Goal: Information Seeking & Learning: Learn about a topic

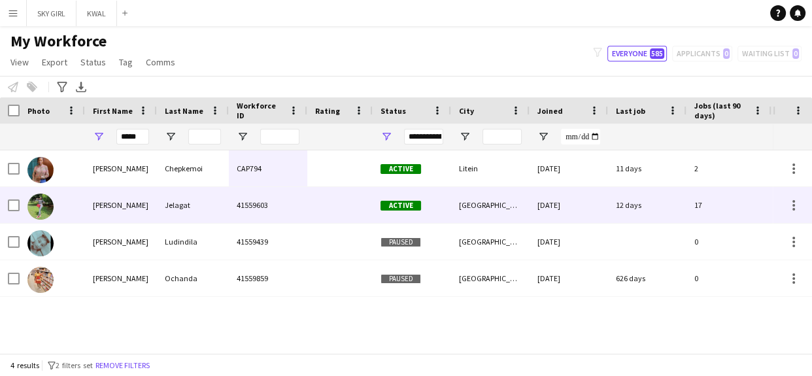
click at [223, 208] on div "Jelagat" at bounding box center [193, 205] width 72 height 36
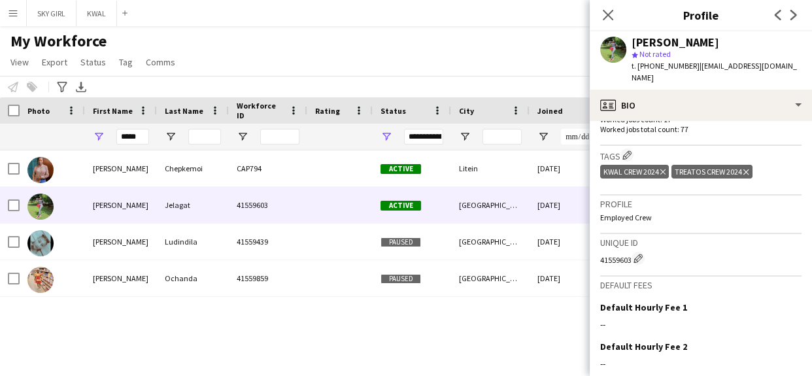
scroll to position [522, 0]
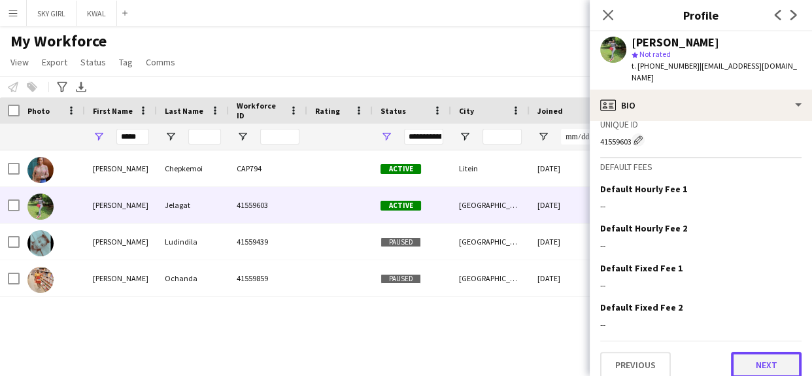
click at [734, 352] on button "Next" at bounding box center [766, 365] width 71 height 26
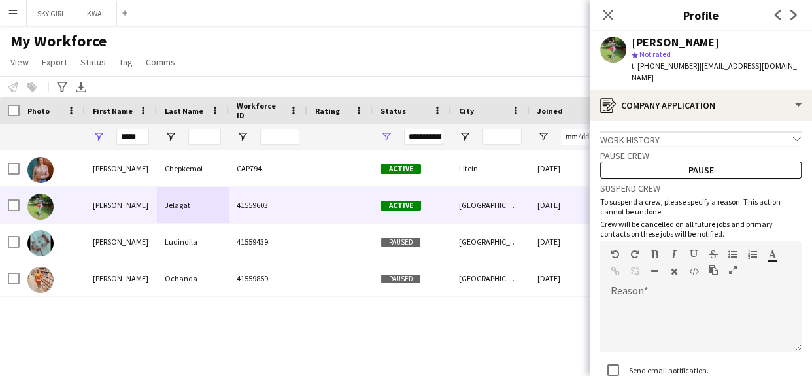
scroll to position [93, 0]
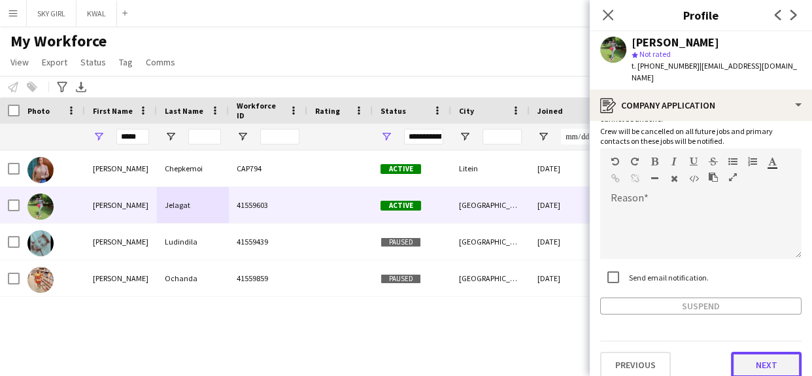
click at [733, 352] on button "Next" at bounding box center [766, 365] width 71 height 26
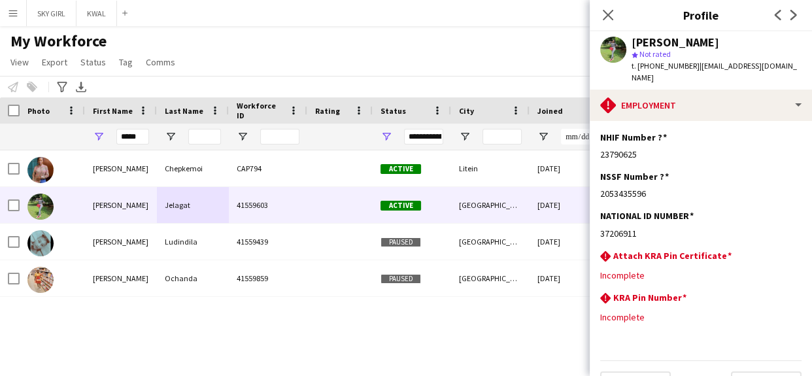
scroll to position [20, 0]
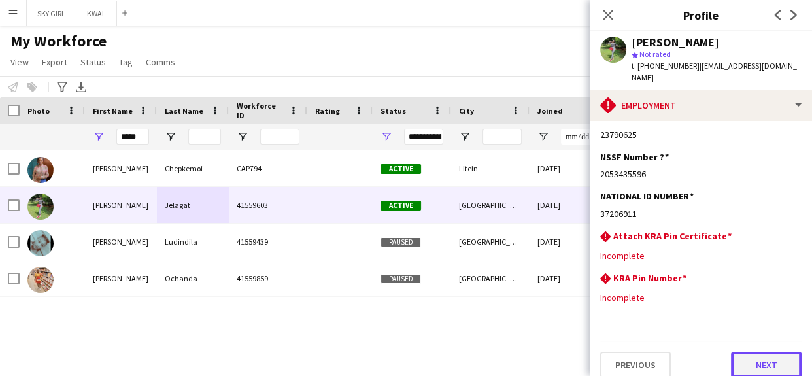
click at [739, 352] on button "Next" at bounding box center [766, 365] width 71 height 26
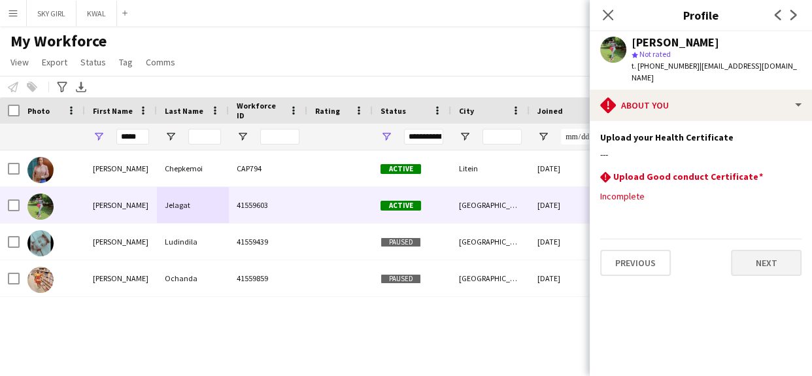
scroll to position [0, 0]
click at [741, 250] on button "Next" at bounding box center [766, 263] width 71 height 26
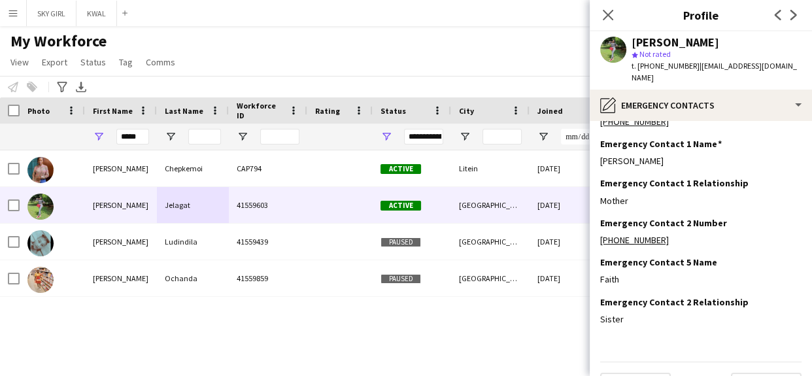
scroll to position [53, 0]
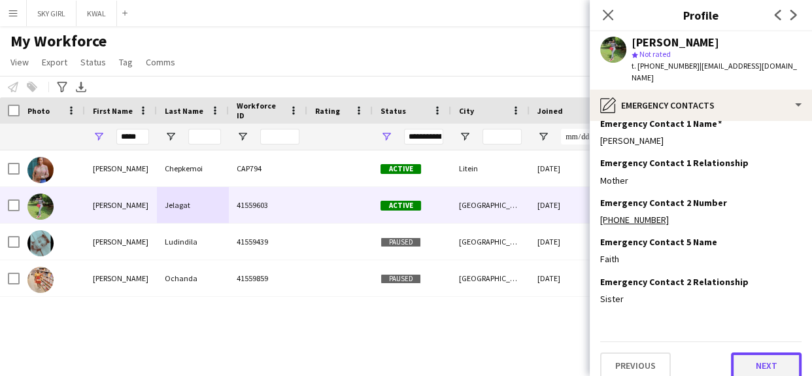
click at [742, 356] on button "Next" at bounding box center [766, 365] width 71 height 26
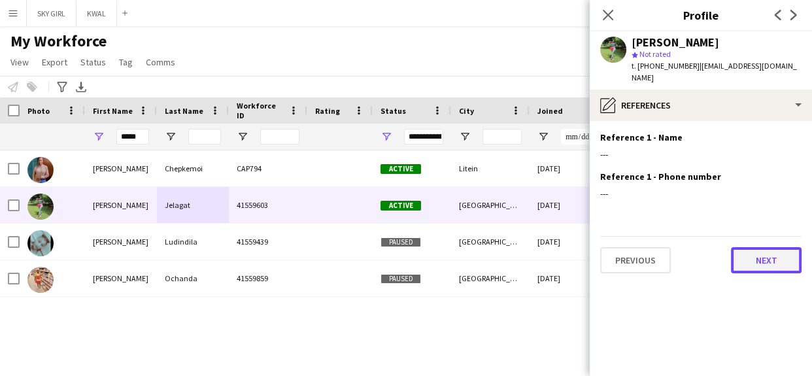
click at [742, 248] on button "Next" at bounding box center [766, 260] width 71 height 26
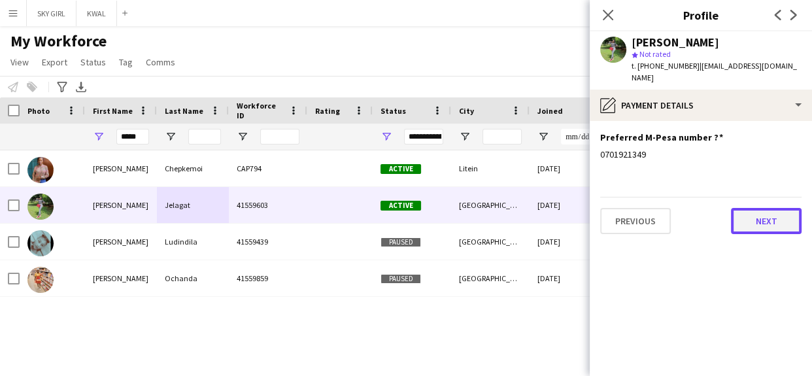
click at [745, 208] on button "Next" at bounding box center [766, 221] width 71 height 26
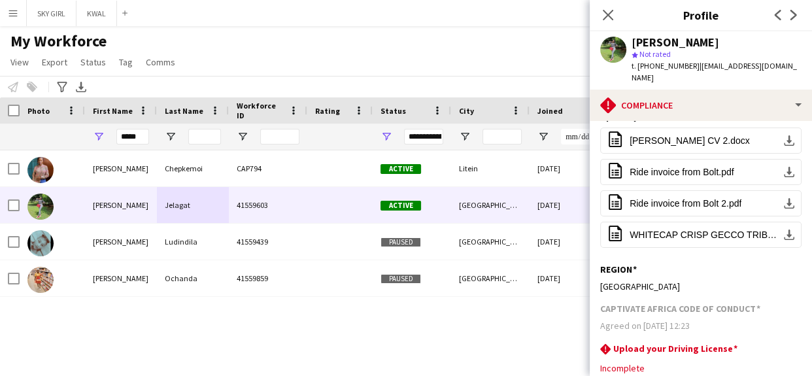
scroll to position [91, 0]
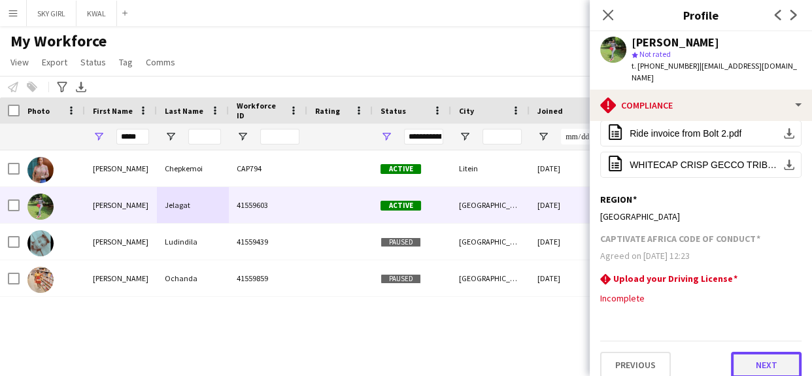
click at [735, 353] on button "Next" at bounding box center [766, 365] width 71 height 26
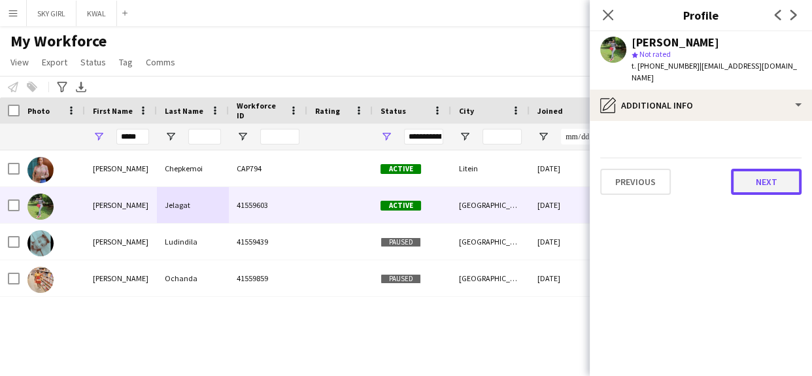
click at [743, 169] on button "Next" at bounding box center [766, 182] width 71 height 26
click at [746, 169] on button "Next" at bounding box center [766, 182] width 71 height 26
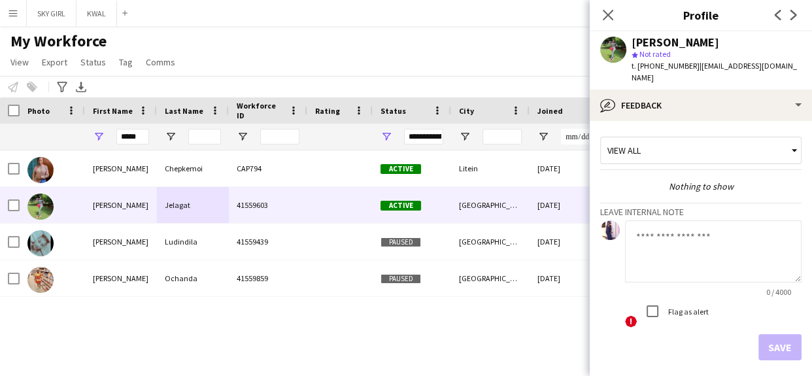
scroll to position [45, 0]
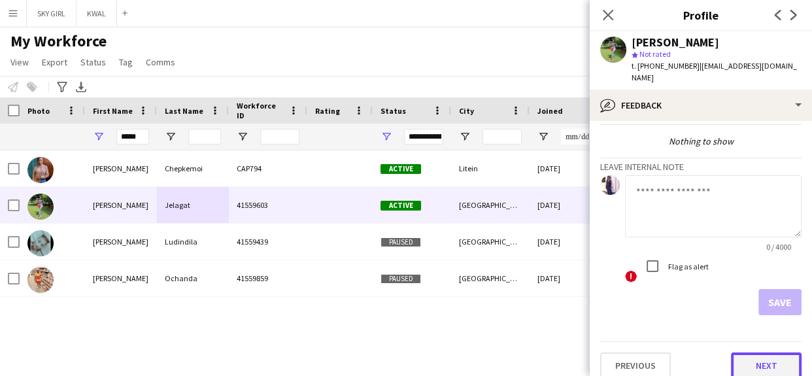
click at [735, 352] on button "Next" at bounding box center [766, 365] width 71 height 26
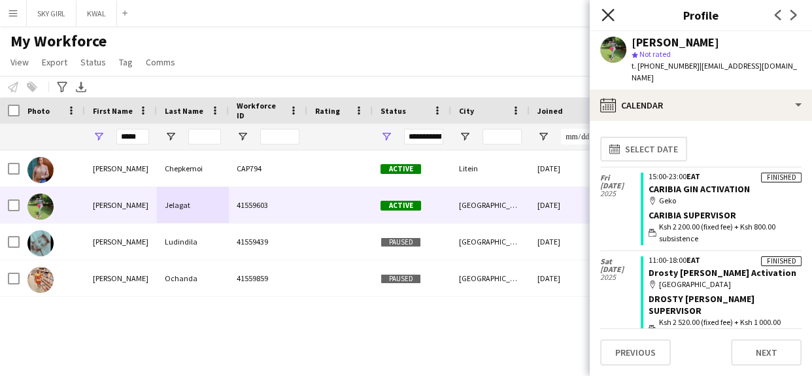
click at [607, 18] on icon "Close pop-in" at bounding box center [607, 14] width 12 height 12
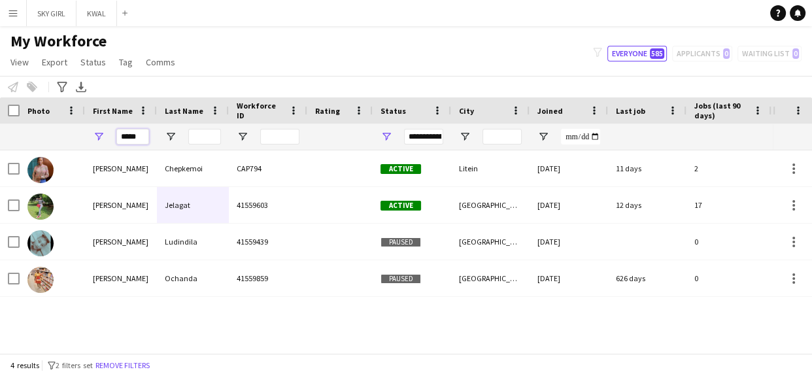
click at [144, 134] on input "*****" at bounding box center [132, 137] width 33 height 16
type input "*"
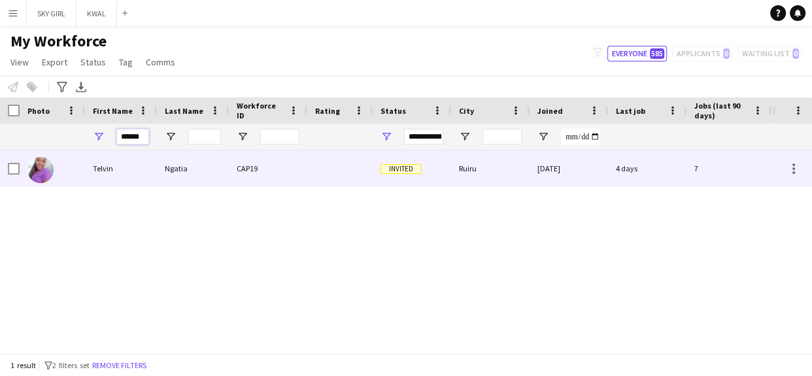
type input "******"
click at [181, 170] on div "Ngatia" at bounding box center [193, 168] width 72 height 36
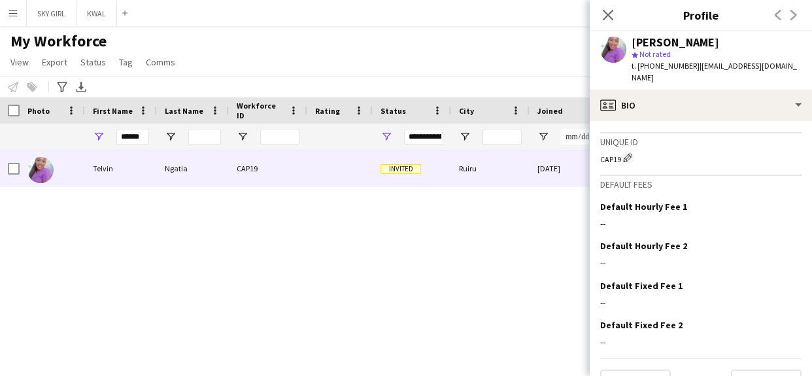
scroll to position [522, 0]
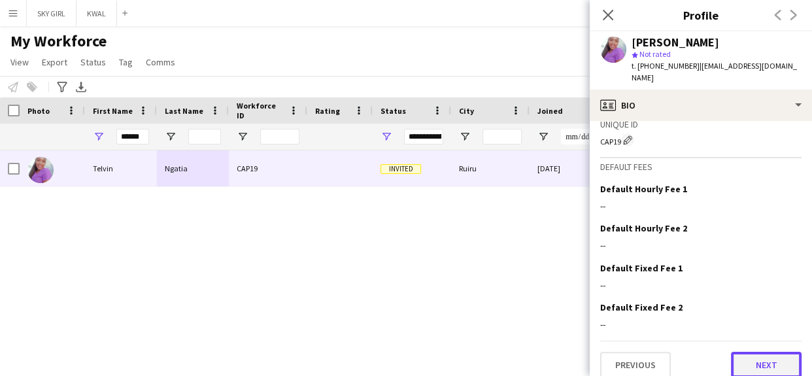
click at [737, 353] on button "Next" at bounding box center [766, 365] width 71 height 26
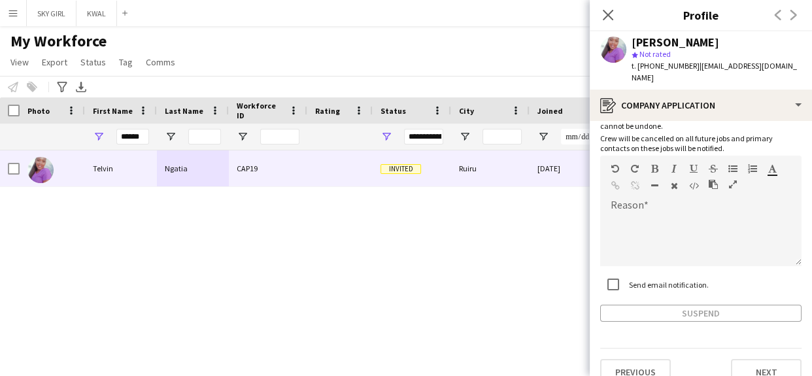
scroll to position [60, 0]
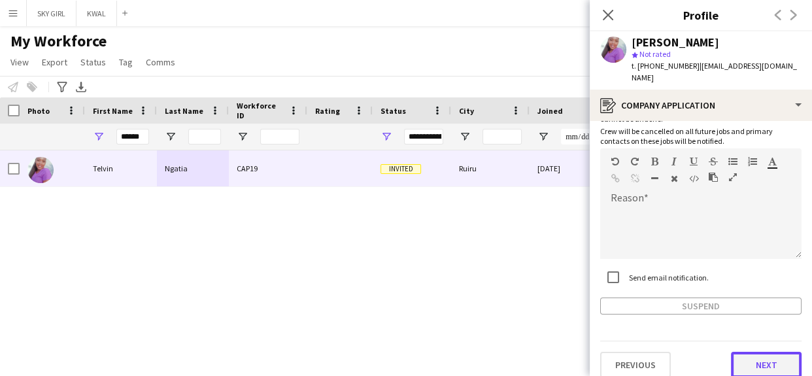
click at [732, 352] on button "Next" at bounding box center [766, 365] width 71 height 26
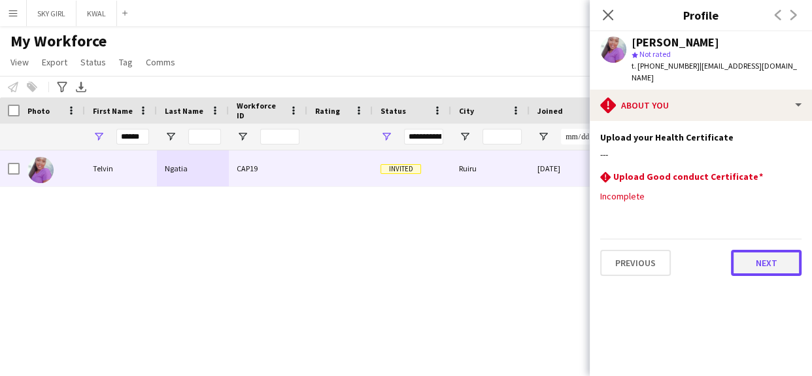
click at [743, 253] on button "Next" at bounding box center [766, 263] width 71 height 26
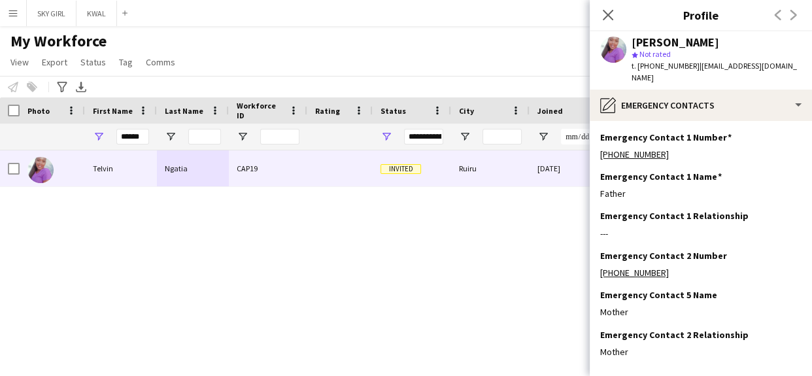
scroll to position [53, 0]
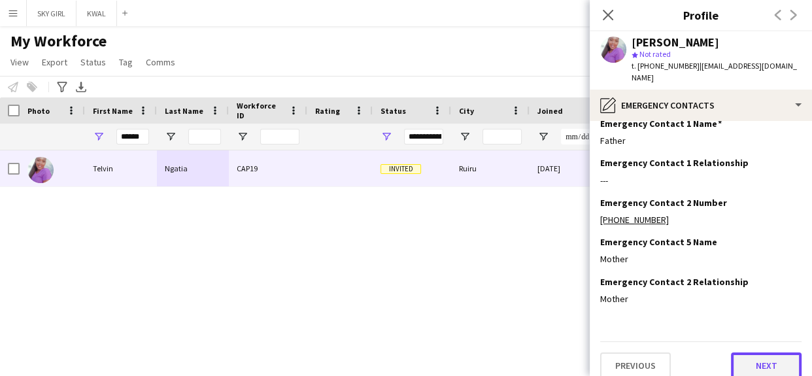
click at [732, 358] on button "Next" at bounding box center [766, 365] width 71 height 26
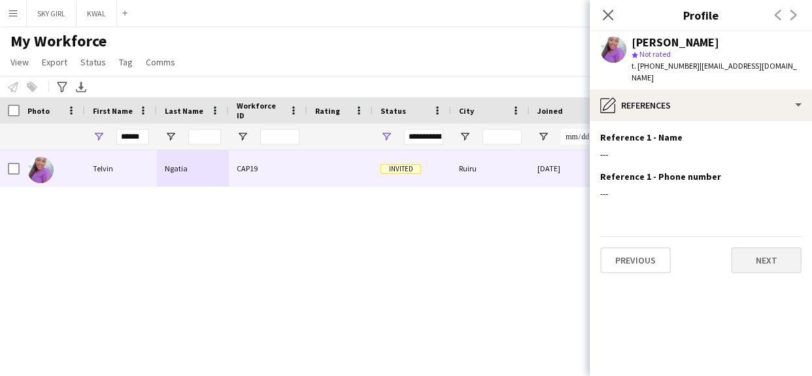
scroll to position [0, 0]
click at [742, 247] on button "Next" at bounding box center [766, 260] width 71 height 26
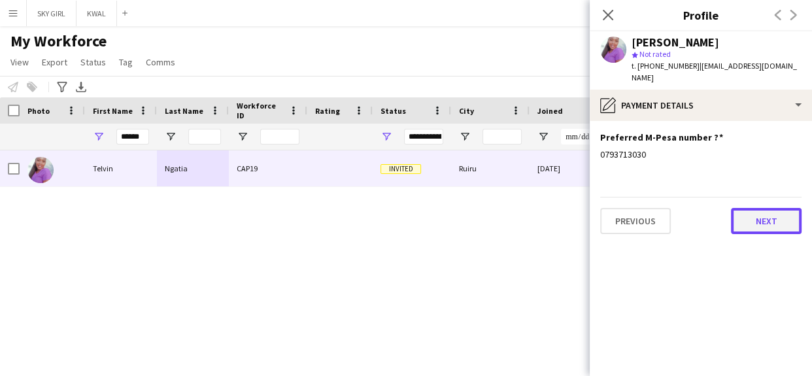
click at [746, 208] on button "Next" at bounding box center [766, 221] width 71 height 26
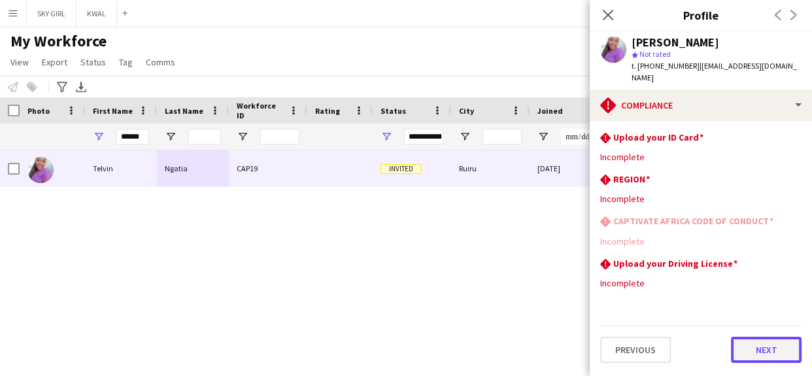
click at [745, 337] on button "Next" at bounding box center [766, 350] width 71 height 26
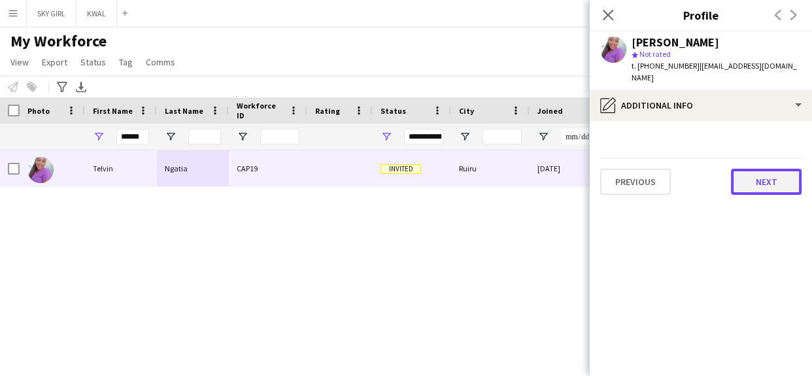
click at [747, 170] on button "Next" at bounding box center [766, 182] width 71 height 26
click at [747, 171] on button "Next" at bounding box center [766, 182] width 71 height 26
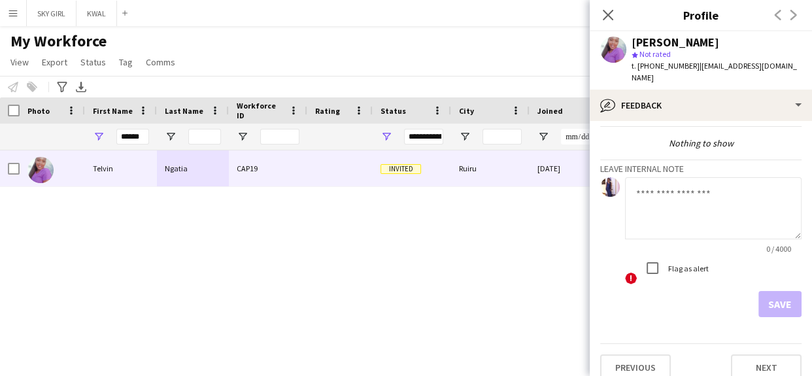
scroll to position [45, 0]
click at [730, 341] on div "Previous Next" at bounding box center [700, 359] width 201 height 37
click at [734, 354] on button "Next" at bounding box center [766, 365] width 71 height 26
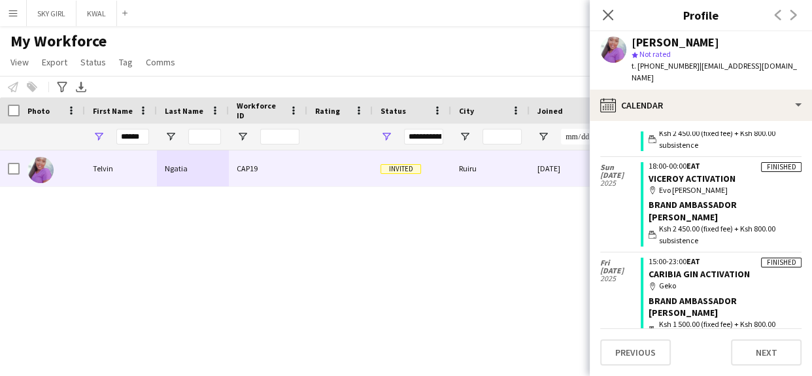
scroll to position [209, 0]
